Goal: Check status

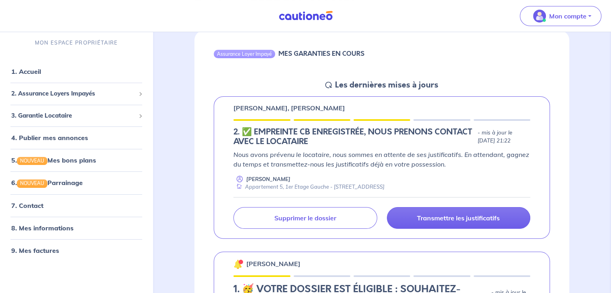
scroll to position [80, 0]
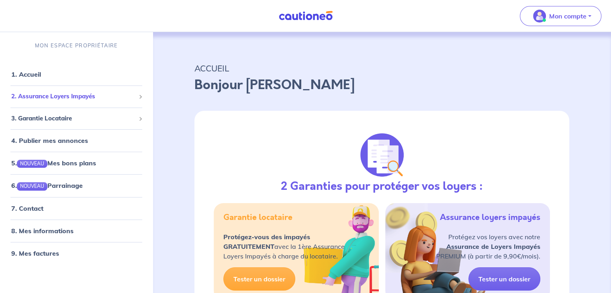
click at [42, 94] on span "2. Assurance Loyers Impayés" at bounding box center [73, 96] width 124 height 9
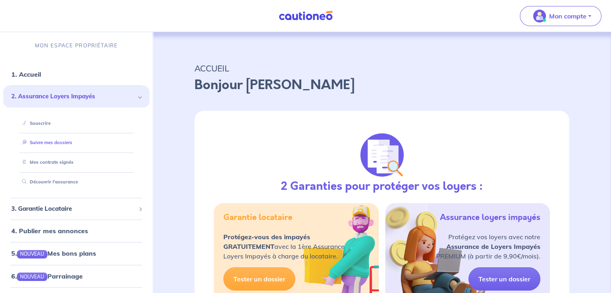
click at [65, 145] on link "Suivre mes dossiers" at bounding box center [45, 143] width 53 height 6
